Goal: Transaction & Acquisition: Purchase product/service

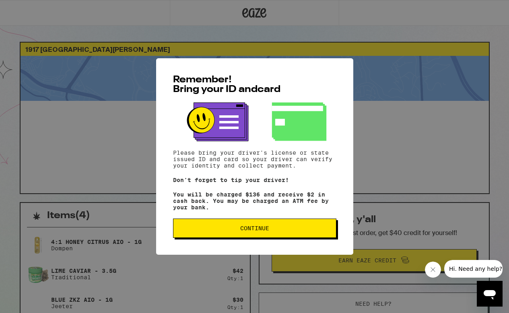
click at [254, 231] on span "Continue" at bounding box center [254, 229] width 29 height 6
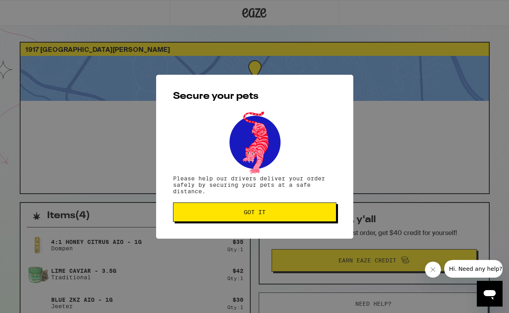
click at [250, 214] on span "Got it" at bounding box center [255, 212] width 22 height 6
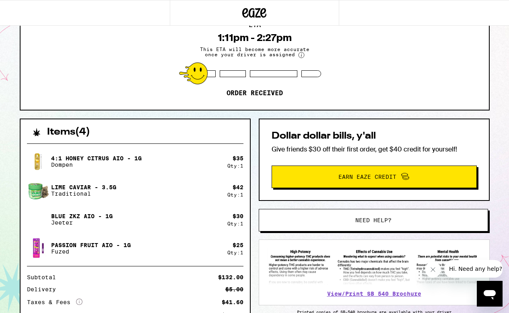
scroll to position [84, 0]
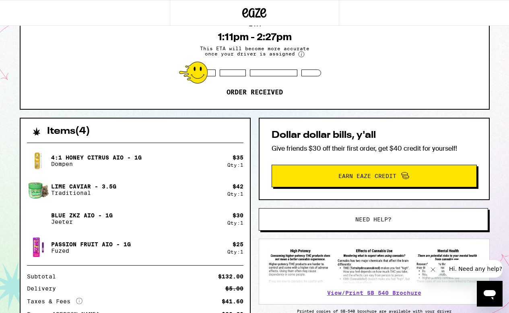
click at [329, 220] on span "Need help?" at bounding box center [373, 220] width 174 height 6
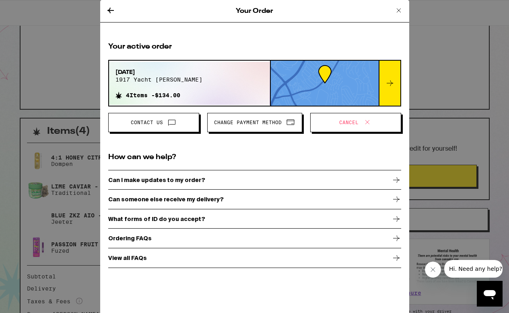
click at [173, 125] on icon at bounding box center [172, 122] width 10 height 10
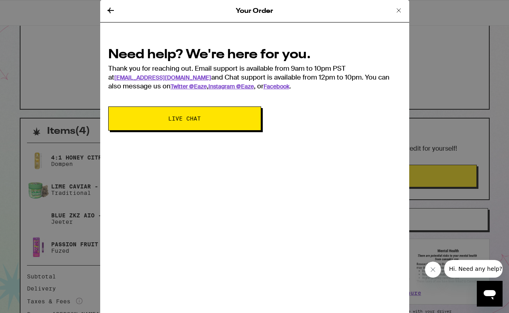
click at [172, 126] on button "Live Chat" at bounding box center [184, 119] width 153 height 24
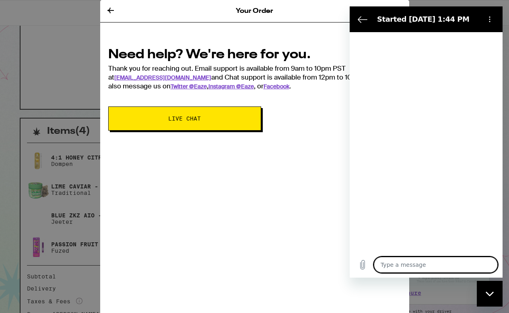
type textarea "x"
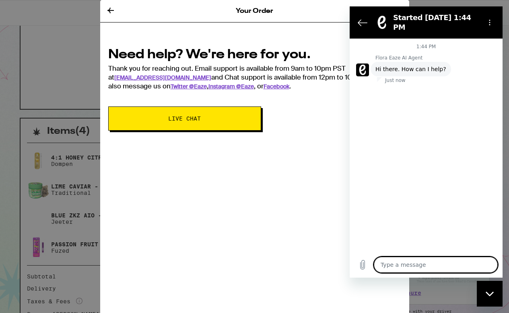
click at [385, 263] on textarea at bounding box center [436, 265] width 124 height 16
type textarea "I"
type textarea "x"
type textarea "I"
type textarea "x"
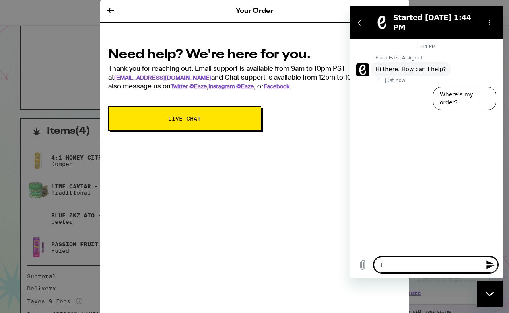
type textarea "I c"
type textarea "x"
type textarea "I ca"
type textarea "x"
type textarea "I can"
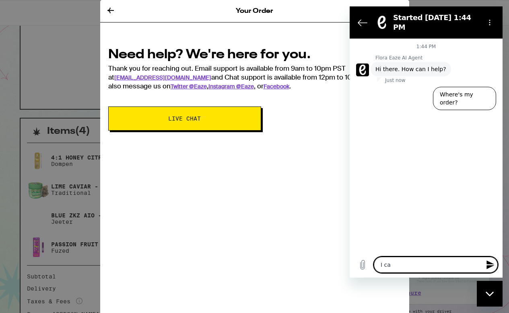
type textarea "x"
type textarea "I cann"
type textarea "x"
type textarea "I canno"
type textarea "x"
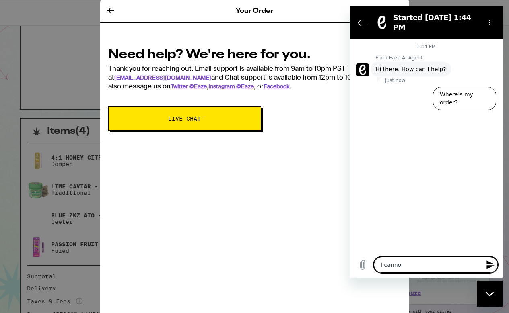
type textarea "I cannot"
type textarea "x"
type textarea "I cannot"
type textarea "x"
type textarea "I cannot r"
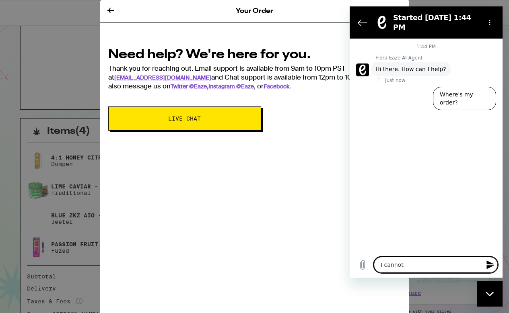
type textarea "x"
type textarea "I cannot re"
type textarea "x"
type textarea "I cannot rec"
type textarea "x"
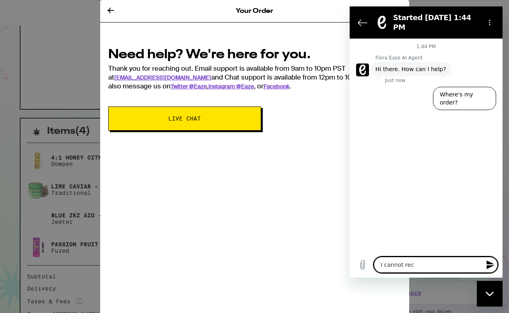
type textarea "I cannot rece"
type textarea "x"
type textarea "I cannot recei"
type textarea "x"
type textarea "I cannot receiv"
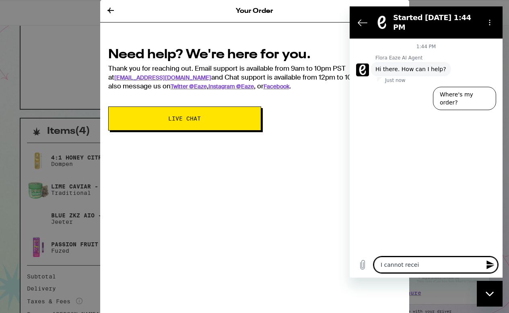
type textarea "x"
type textarea "I cannot receive"
type textarea "x"
type textarea "I cannot receive"
type textarea "x"
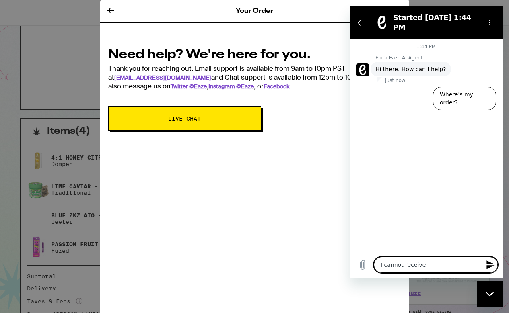
type textarea "I cannot receive b"
type textarea "x"
type textarea "I cannot receive be"
type textarea "x"
type textarea "I cannot receive bet"
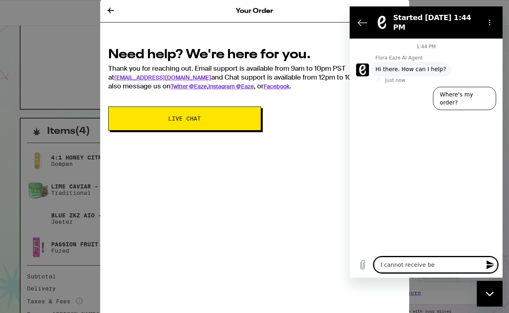
type textarea "x"
type textarea "I cannot receive betw"
type textarea "x"
type textarea "I cannot receive betwe"
type textarea "x"
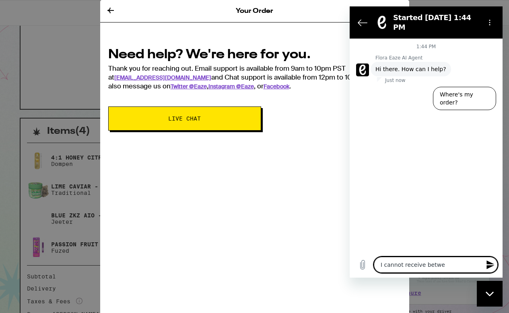
type textarea "I cannot receive betwee"
type textarea "x"
type textarea "I cannot receive between"
type textarea "x"
type textarea "I cannot receive between"
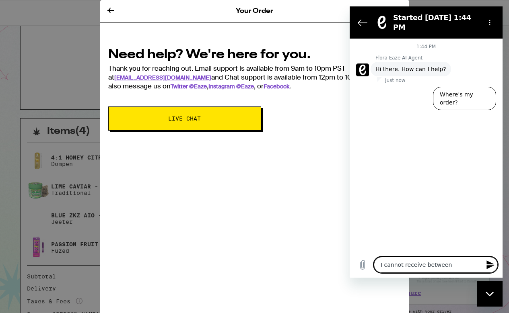
type textarea "x"
type textarea "I cannot receive between 2"
type textarea "x"
type textarea "I cannot receive between 2:"
type textarea "x"
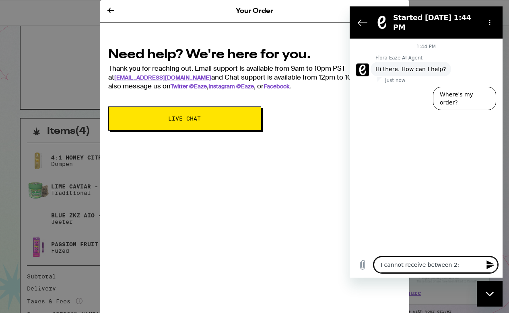
type textarea "I cannot receive between 2:2"
type textarea "x"
type textarea "I cannot receive between 2:"
type textarea "x"
type textarea "I cannot receive between 2:3"
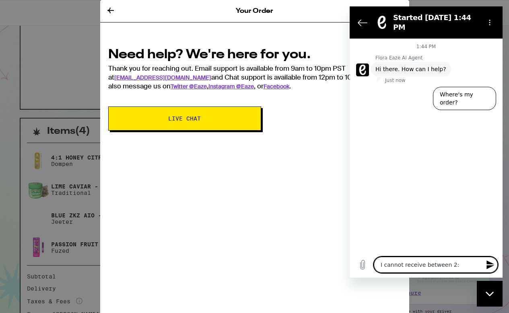
type textarea "x"
type textarea "I cannot receive between 2:30"
type textarea "x"
type textarea "I cannot receive between 2:30-"
type textarea "x"
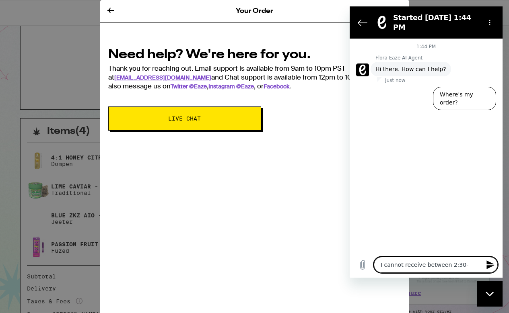
type textarea "I cannot receive between 2:30-6"
type textarea "x"
type textarea "I cannot receive between 2:30-6:"
type textarea "x"
type textarea "I cannot receive between 2:30-6:0"
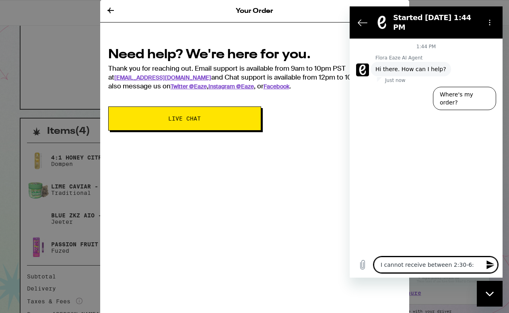
type textarea "x"
type textarea "I cannot receive between 2:30-6:00"
type textarea "x"
type textarea "I cannot receive between 2:30-6:00"
click at [489, 263] on icon "Send message" at bounding box center [490, 265] width 8 height 9
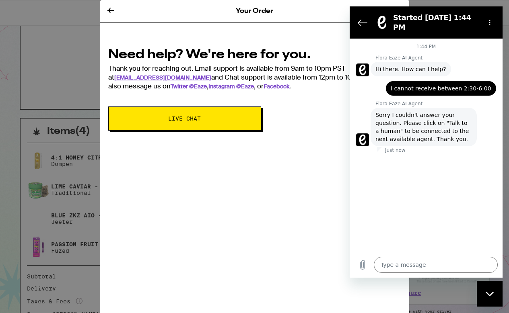
click at [453, 117] on span "Sorry I couldn't answer your question. Please click on "Talk to a human" to be …" at bounding box center [423, 127] width 96 height 32
click at [490, 298] on div "Close messaging window" at bounding box center [489, 294] width 24 height 24
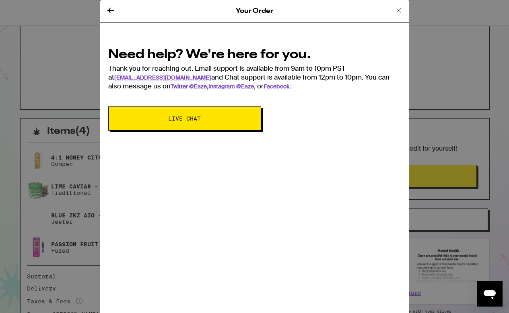
click at [489, 294] on icon "Open messaging window" at bounding box center [489, 295] width 12 height 10
type textarea "x"
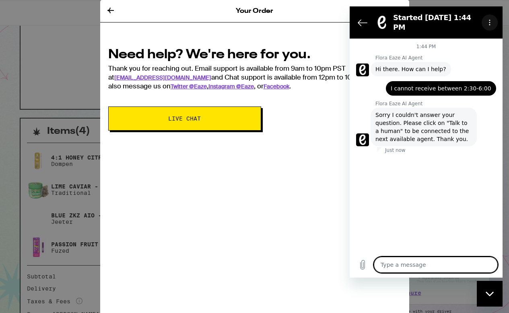
click at [489, 22] on circle "Options menu" at bounding box center [489, 22] width 1 height 1
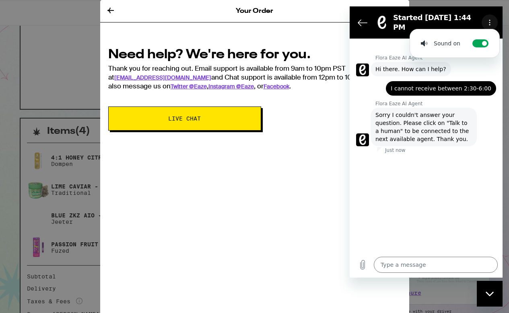
click at [489, 22] on circle "Options menu" at bounding box center [489, 22] width 1 height 1
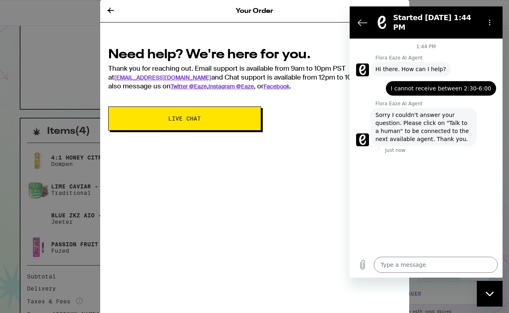
click at [403, 111] on span "Sorry I couldn't answer your question. Please click on "Talk to a human" to be …" at bounding box center [423, 127] width 96 height 32
click at [357, 19] on icon "Back to the conversation list" at bounding box center [362, 23] width 10 height 10
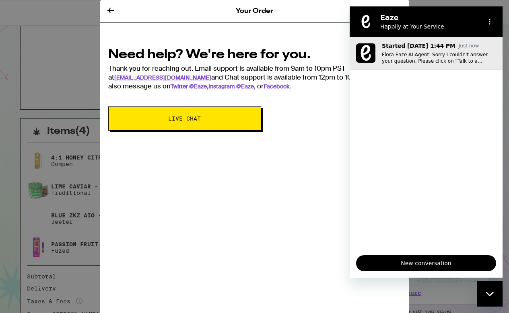
click at [465, 61] on p "Flora Eaze AI Agent: Sorry I couldn't answer your question. Please click on "Ta…" at bounding box center [439, 57] width 114 height 13
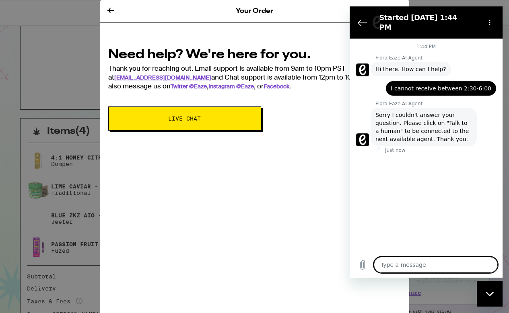
click at [393, 269] on textarea at bounding box center [436, 265] width 124 height 16
type textarea "T"
type textarea "x"
type textarea "Ta"
type textarea "x"
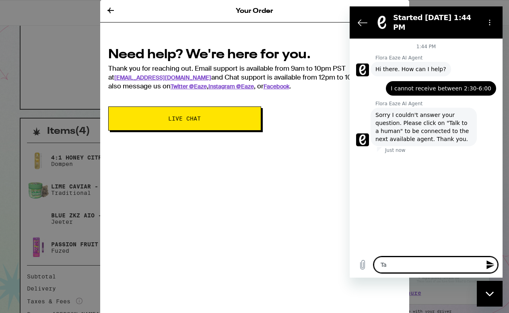
type textarea "Tal"
type textarea "x"
type textarea "Talk"
type textarea "x"
type textarea "Talk"
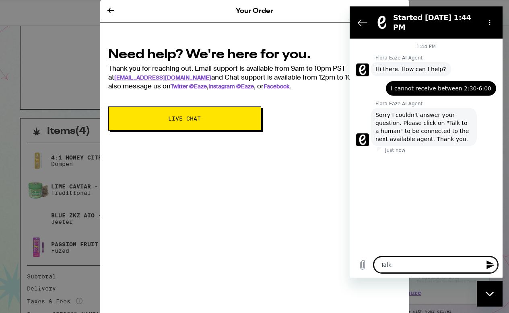
type textarea "x"
type textarea "Talk t"
type textarea "x"
type textarea "Talk to"
type textarea "x"
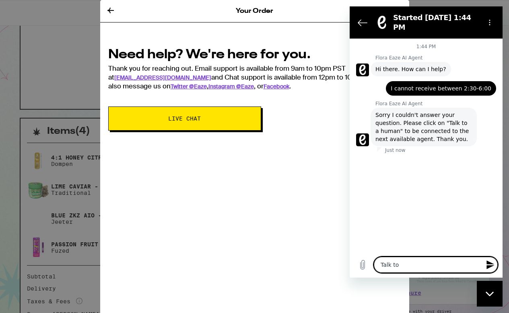
type textarea "Talk to"
type textarea "x"
type textarea "Talk to H"
type textarea "x"
type textarea "Talk to Hu"
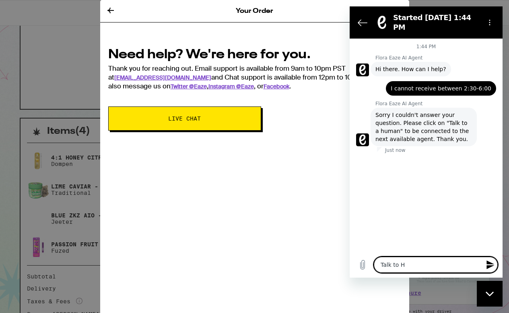
type textarea "x"
type textarea "Talk to Hum"
type textarea "x"
type textarea "Talk to Huma"
type textarea "x"
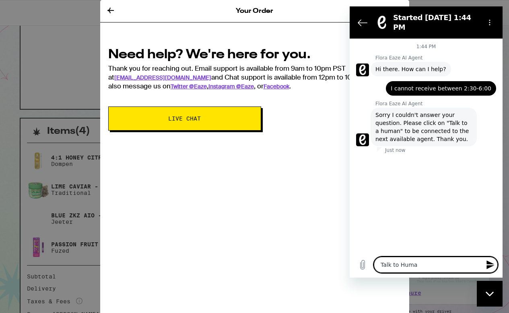
type textarea "Talk to Human"
type textarea "x"
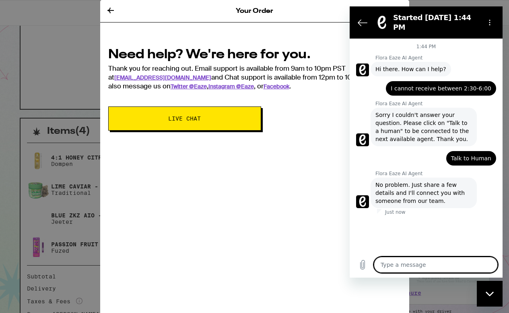
type textarea "x"
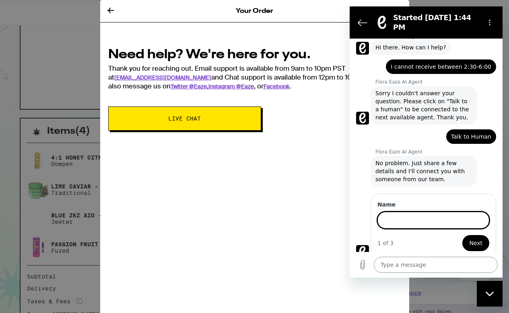
scroll to position [21, 0]
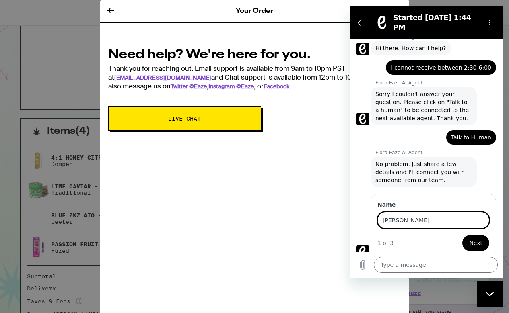
type input "Candy Pappas"
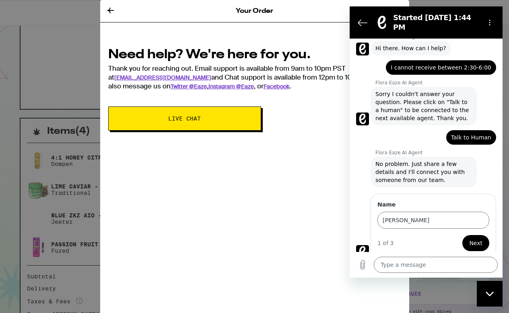
click at [476, 238] on span "Next" at bounding box center [475, 243] width 13 height 10
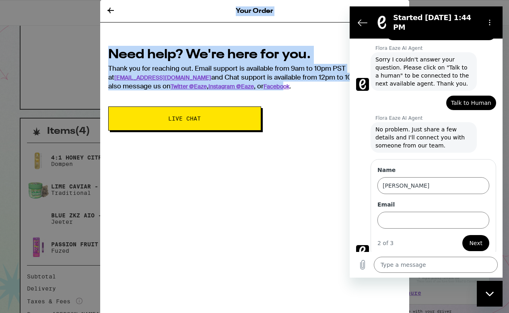
drag, startPoint x: 230, startPoint y: 15, endPoint x: 230, endPoint y: 78, distance: 63.1
click at [231, 84] on div "Your Order Need help? We're here for you. Thank you for reaching out. Email sup…" at bounding box center [254, 156] width 309 height 313
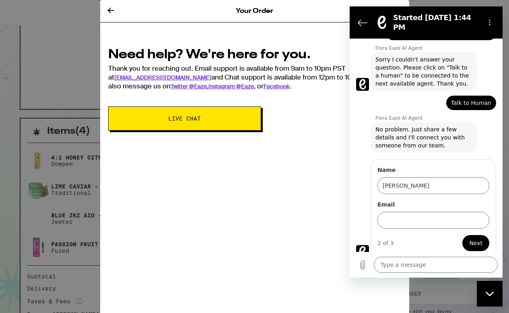
click at [260, 193] on div "Your Order Need help? We're here for you. Thank you for reaching out. Email sup…" at bounding box center [254, 156] width 309 height 313
click at [390, 212] on input "Email" at bounding box center [433, 220] width 112 height 17
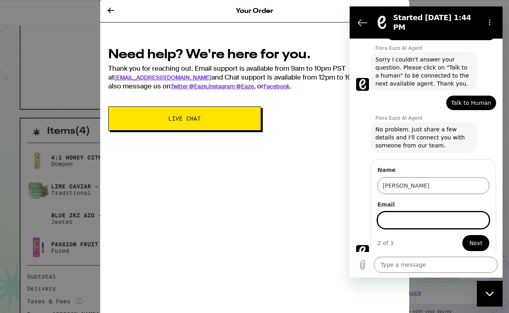
type input "littleladylonghorn@yahoo.com"
click at [472, 238] on span "Next" at bounding box center [475, 243] width 13 height 10
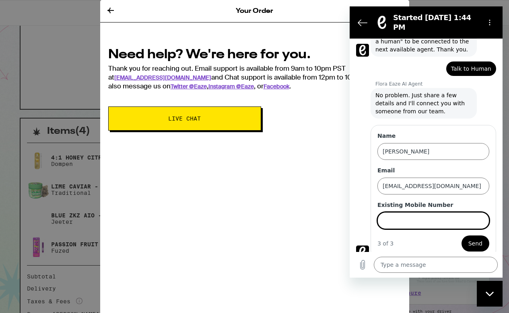
scroll to position [90, 0]
type input "7143359540"
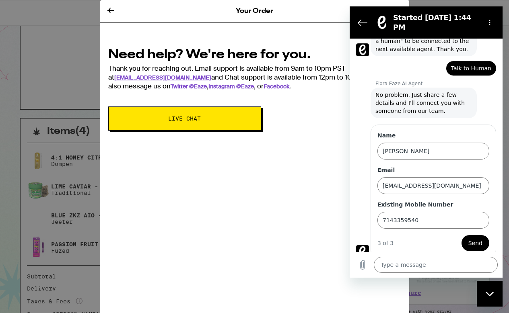
click at [477, 238] on span "Send" at bounding box center [475, 243] width 14 height 10
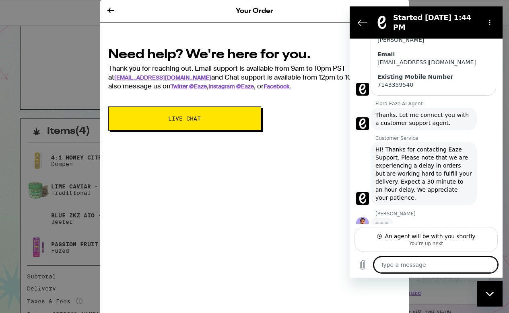
scroll to position [199, 0]
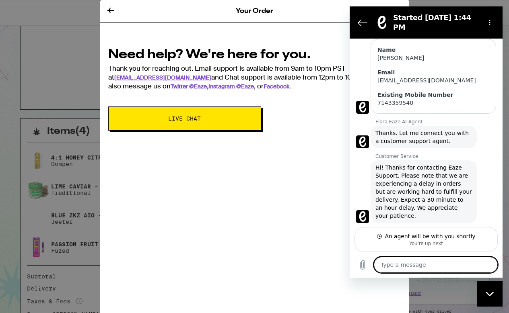
type textarea "x"
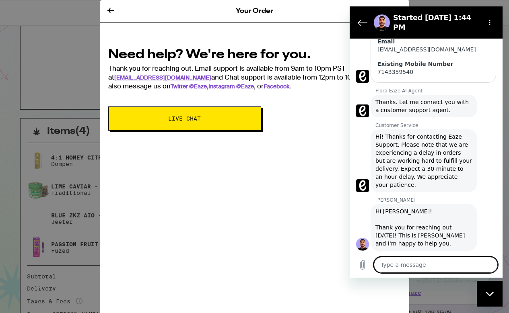
scroll to position [215, 0]
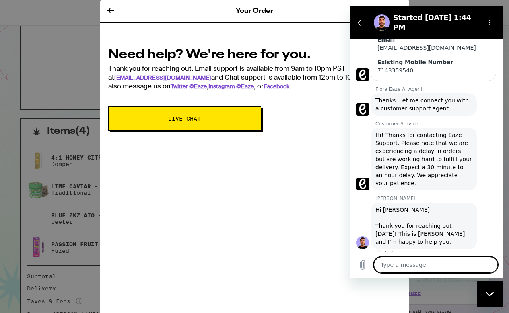
type textarea "I"
type textarea "x"
type textarea "If"
type textarea "x"
type textarea "If"
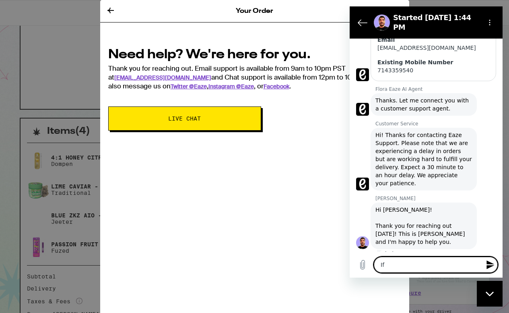
type textarea "x"
type textarea "If d"
type textarea "x"
type textarea "If dr"
type textarea "x"
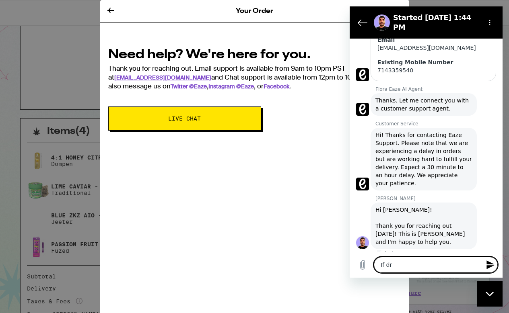
type textarea "If dri"
type textarea "x"
type textarea "If driv"
type textarea "x"
type textarea "If drive"
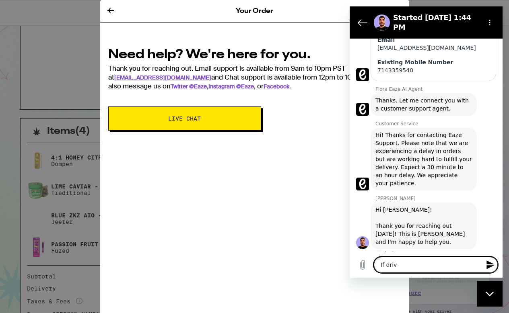
type textarea "x"
type textarea "If driver"
type textarea "x"
type textarea "If driver"
type textarea "x"
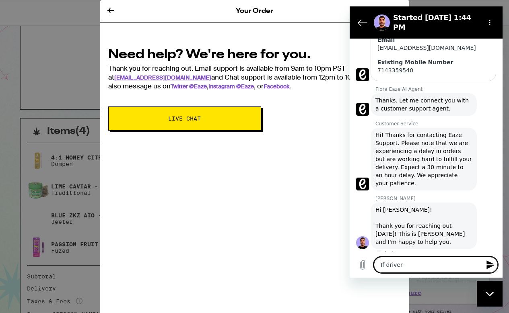
type textarea "If driver c"
type textarea "x"
type textarea "If driver ca"
type textarea "x"
type textarea "If driver can"
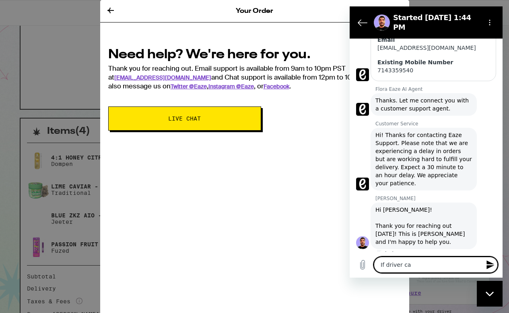
type textarea "x"
type textarea "If driver cann"
type textarea "x"
type textarea "If driver canno"
type textarea "x"
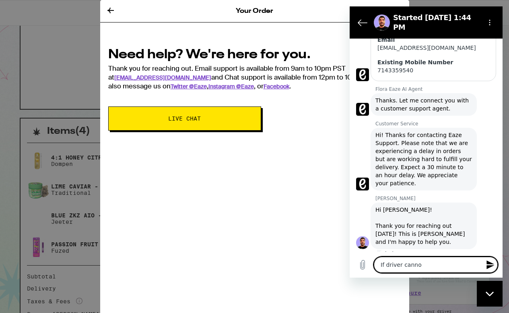
type textarea "If driver cannot"
type textarea "x"
type textarea "If driver cannot"
type textarea "x"
type textarea "If driver cannot a"
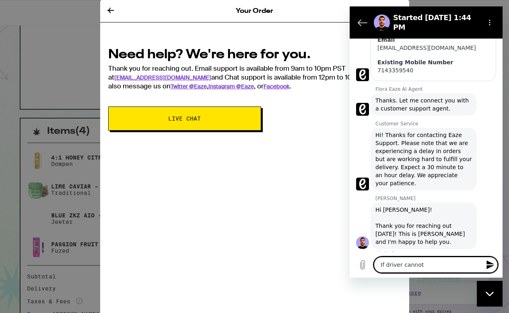
type textarea "x"
type textarea "If driver cannot ar"
type textarea "x"
type textarea "If driver cannot arr"
type textarea "x"
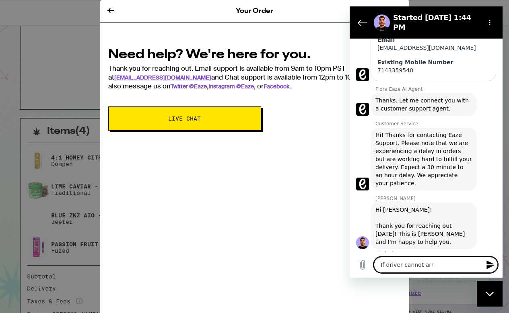
type textarea "If driver cannot arri"
type textarea "x"
type textarea "If driver cannot arriv"
type textarea "x"
type textarea "If driver cannot arrive"
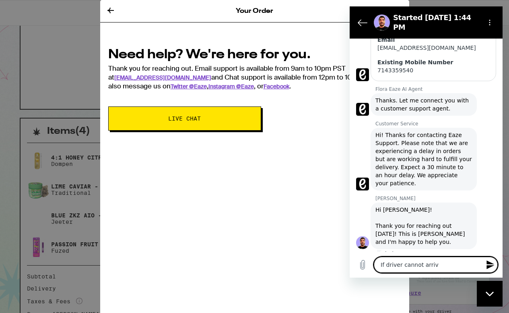
type textarea "x"
type textarea "If driver cannot arrive"
type textarea "x"
type textarea "If driver cannot arrive b"
type textarea "x"
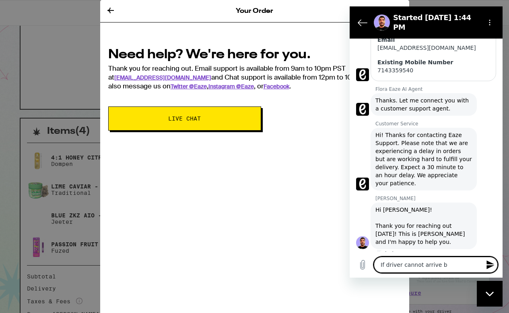
type textarea "If driver cannot arrive by"
type textarea "x"
type textarea "If driver cannot arrive by"
type textarea "x"
type textarea "If driver cannot arrive by 2"
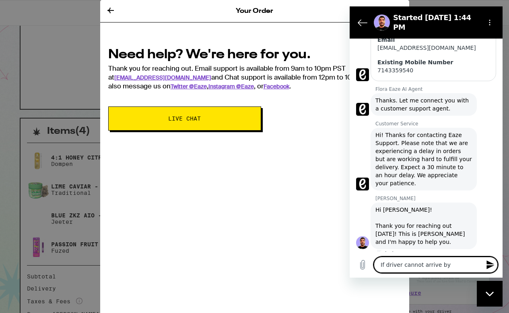
type textarea "x"
type textarea "If driver cannot arrive by 2:"
type textarea "x"
type textarea "If driver cannot arrive by 2:3"
type textarea "x"
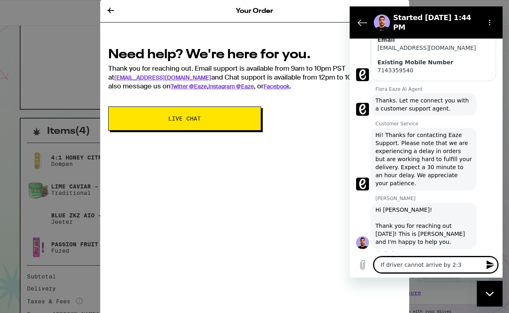
type textarea "If driver cannot arrive by 2:30"
type textarea "x"
type textarea "If driver cannot arrive by 2:30"
type textarea "x"
type textarea "If driver cannot arrive by 2:30 ,"
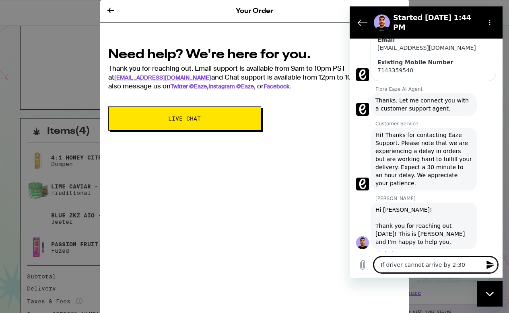
type textarea "x"
type textarea "If driver cannot arrive by 2:30 ,"
type textarea "x"
type textarea "If driver cannot arrive by 2:30 , r"
type textarea "x"
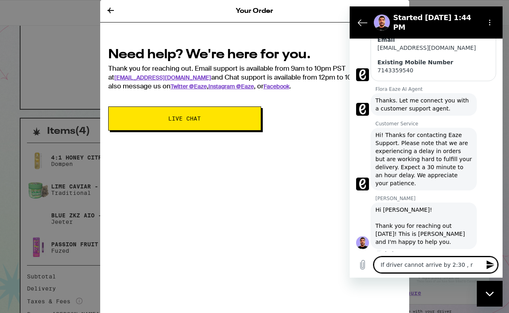
type textarea "If driver cannot arrive by 2:30 ,"
type textarea "x"
type textarea "If driver cannot arrive by 2:30 , t"
type textarea "x"
type textarea "If driver cannot arrive by 2:30 , th"
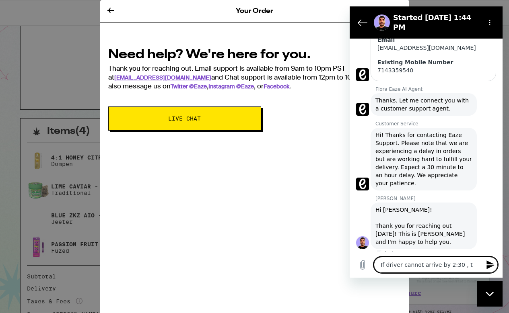
type textarea "x"
type textarea "If driver cannot arrive by 2:30 , the"
type textarea "x"
type textarea "If driver cannot arrive by 2:30 , then"
type textarea "x"
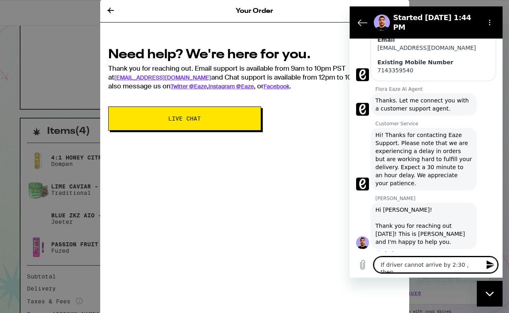
type textarea "If driver cannot arrive by 2:30 , then"
type textarea "x"
type textarea "If driver cannot arrive by 2:30 , then w"
type textarea "x"
type textarea "If driver cannot arrive by 2:30 , then"
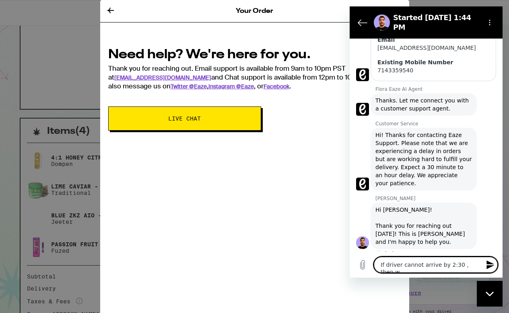
type textarea "x"
type textarea "If driver cannot arrive by 2:30 , then I"
type textarea "x"
type textarea "If driver cannot arrive by 2:30 , then I"
type textarea "x"
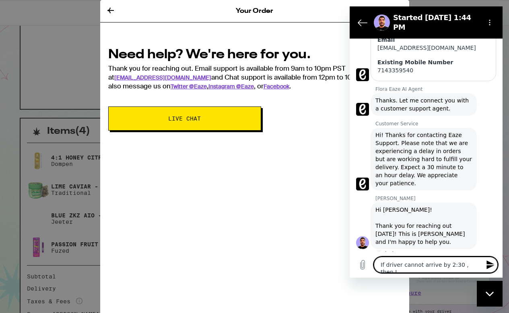
type textarea "If driver cannot arrive by 2:30 , then I w"
type textarea "x"
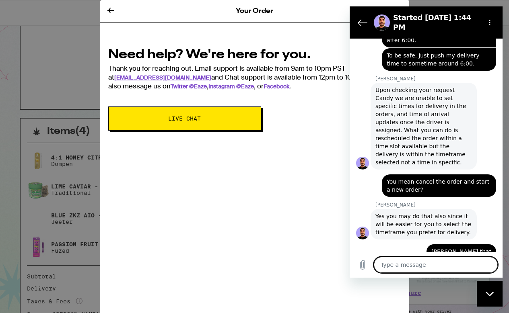
scroll to position [454, 0]
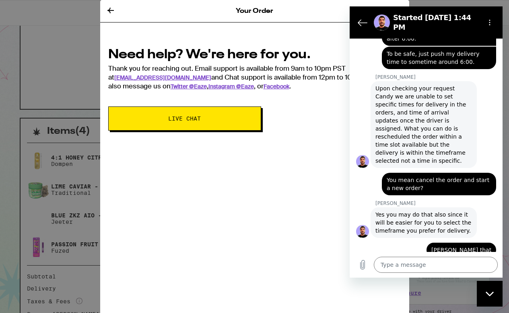
click at [110, 6] on icon at bounding box center [111, 11] width 10 height 10
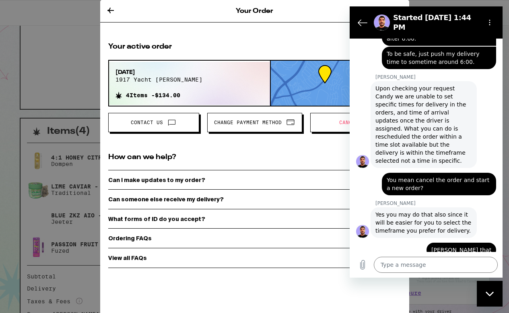
click at [437, 3] on div "Your Order Your active order Sep 15, 2025 1917 yacht maria 4 Items - $134.00 Co…" at bounding box center [254, 156] width 509 height 313
click at [359, 18] on icon "Back to the conversation list" at bounding box center [362, 23] width 10 height 10
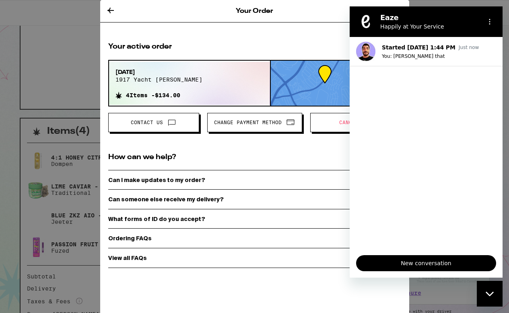
click at [323, 14] on div "Your Order" at bounding box center [254, 11] width 309 height 23
click at [490, 20] on icon "Options menu" at bounding box center [489, 21] width 6 height 6
click at [467, 4] on div "Your Order Your active order Sep 15, 2025 1917 yacht maria 4 Items - $134.00 Co…" at bounding box center [254, 156] width 509 height 313
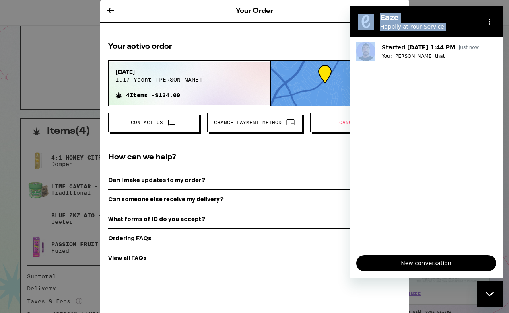
drag, startPoint x: 357, startPoint y: 12, endPoint x: 353, endPoint y: 175, distance: 162.9
click at [353, 179] on div "Eaze Happily at Your Service Started Sep 15 at 1:44 PM Just now You: Roger that…" at bounding box center [425, 141] width 153 height 271
click at [324, 149] on div "Your active order Sep 15, 2025 1917 yacht maria 4 Items - $134.00 Contact Us Ch…" at bounding box center [254, 155] width 293 height 226
click at [336, 127] on span "Cancel" at bounding box center [355, 122] width 77 height 10
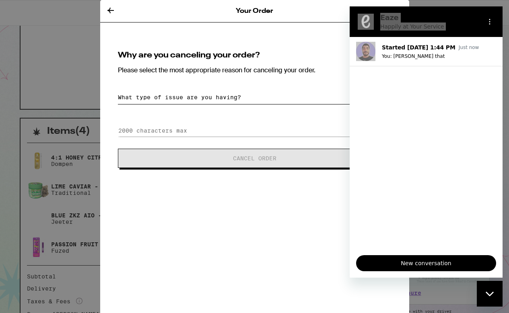
click at [153, 94] on select "What type of issue are you having? Order taking too long Order arriving too soo…" at bounding box center [254, 97] width 273 height 14
click at [118, 90] on select "What type of issue are you having? Order taking too long Order arriving too soo…" at bounding box center [254, 97] width 273 height 14
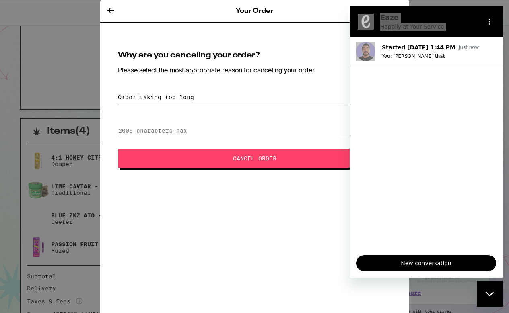
click at [185, 156] on span "Cancel Order" at bounding box center [254, 159] width 208 height 6
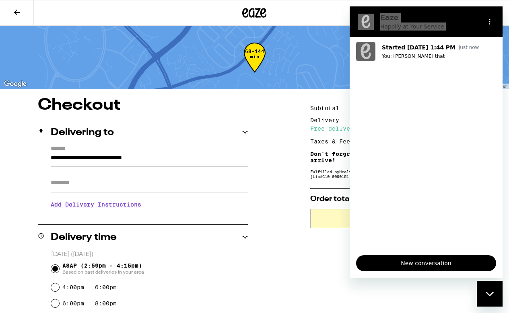
click at [490, 292] on icon "Close messaging window" at bounding box center [489, 294] width 8 height 5
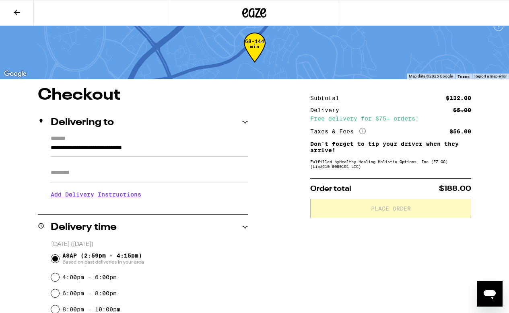
scroll to position [2, 0]
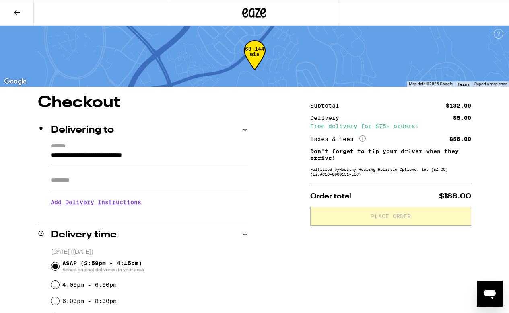
click at [243, 130] on icon at bounding box center [245, 130] width 6 height 6
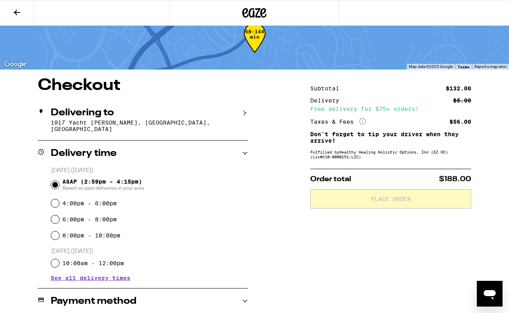
scroll to position [29, 0]
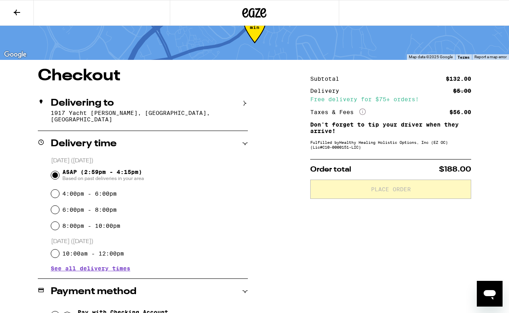
click at [60, 205] on div "6:00pm - 8:00pm" at bounding box center [149, 210] width 197 height 16
click at [57, 206] on input "6:00pm - 8:00pm" at bounding box center [55, 210] width 8 height 8
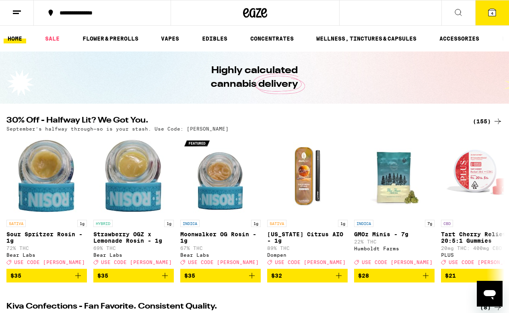
click at [491, 15] on span "4" at bounding box center [492, 13] width 2 height 5
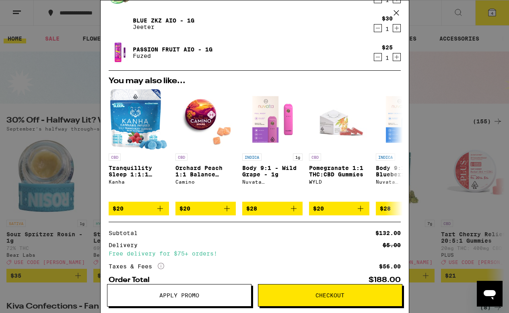
scroll to position [115, 0]
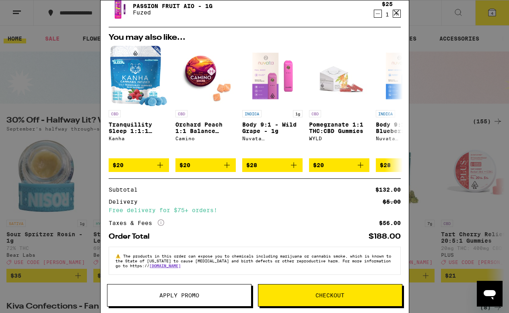
click at [140, 293] on span "Apply Promo" at bounding box center [179, 296] width 144 height 6
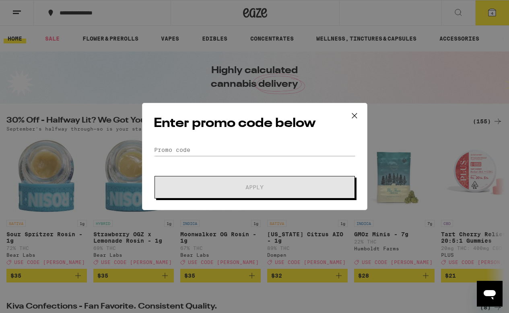
click at [168, 161] on form "Promo Code Apply" at bounding box center [255, 171] width 202 height 55
click at [168, 154] on input "Promo Code" at bounding box center [255, 150] width 202 height 12
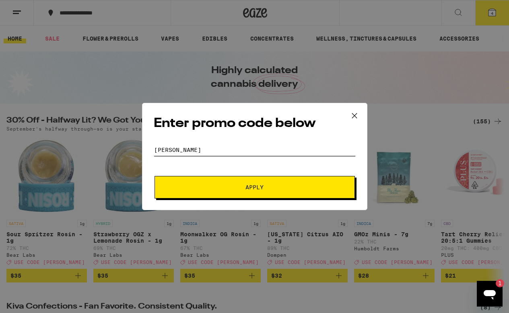
type input "[PERSON_NAME]"
click at [199, 184] on button "Apply" at bounding box center [254, 187] width 200 height 23
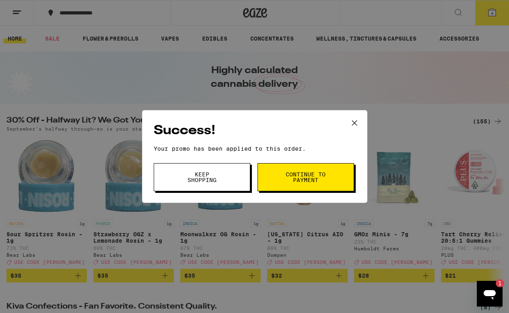
click at [271, 177] on button "Continue to payment" at bounding box center [305, 177] width 96 height 28
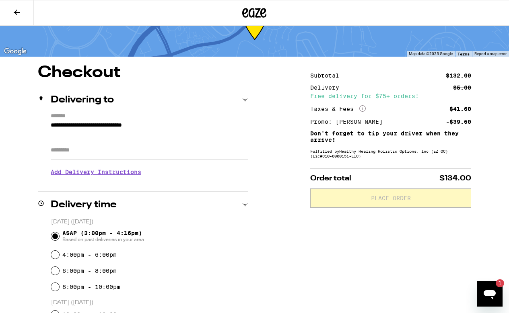
scroll to position [48, 0]
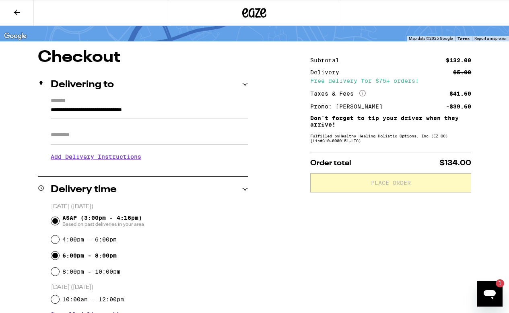
click at [57, 255] on input "6:00pm - 8:00pm" at bounding box center [55, 256] width 8 height 8
radio input "true"
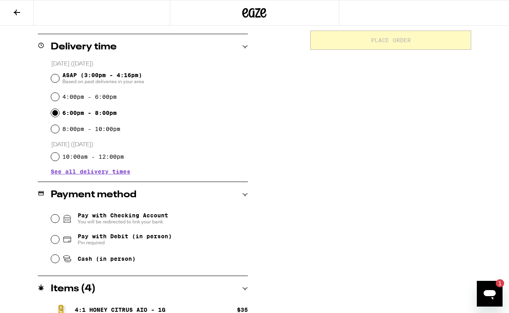
scroll to position [197, 0]
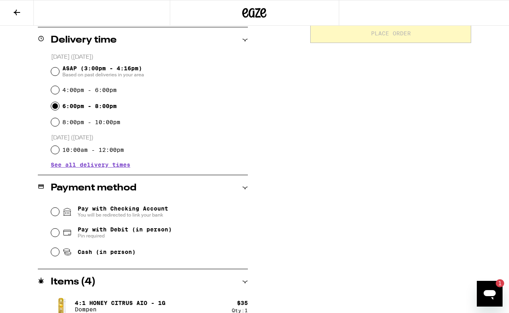
click at [49, 234] on div "Pay with Checking Account You will be redirected to link your bank Pay with Deb…" at bounding box center [143, 231] width 210 height 60
click at [55, 234] on input "Pay with Debit (in person) Pin required" at bounding box center [55, 233] width 8 height 8
radio input "true"
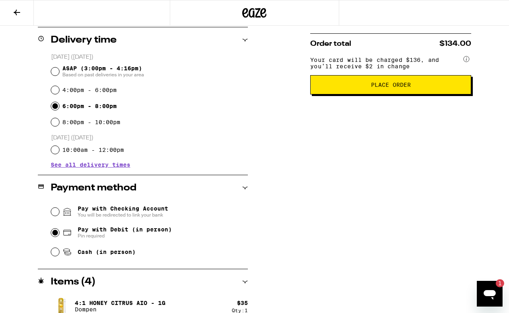
click at [379, 94] on button "Place Order" at bounding box center [390, 84] width 161 height 19
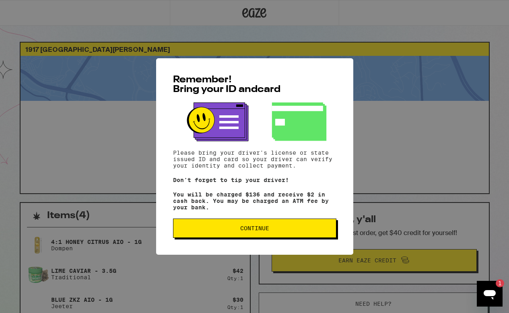
click at [255, 228] on button "Continue" at bounding box center [254, 228] width 163 height 19
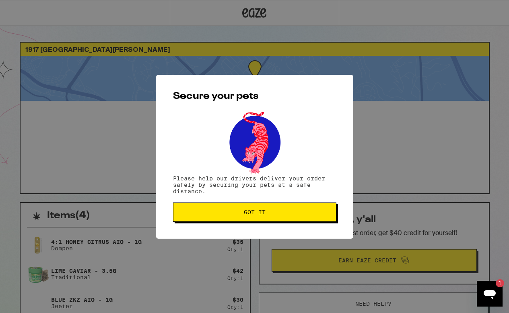
click at [253, 218] on button "Got it" at bounding box center [254, 212] width 163 height 19
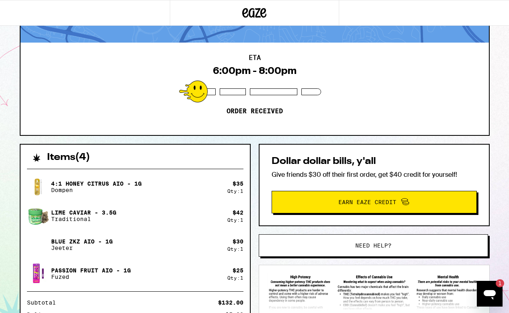
scroll to position [21, 0]
